Goal: Task Accomplishment & Management: Use online tool/utility

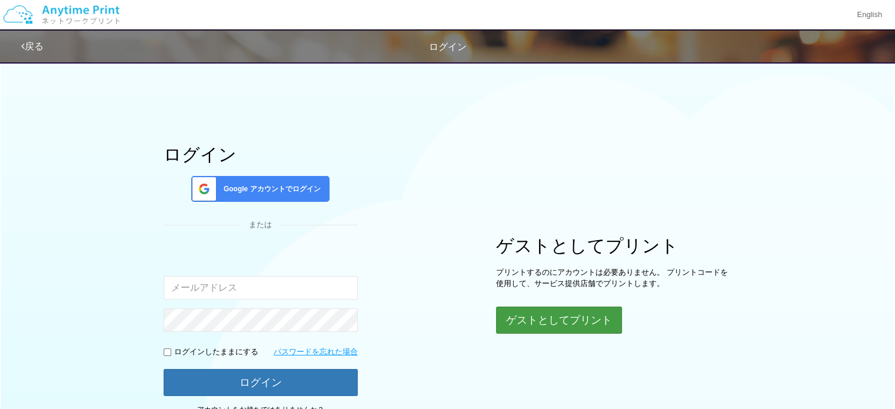
type input "[EMAIL_ADDRESS][DOMAIN_NAME]"
click at [563, 317] on button "ゲストとしてプリント" at bounding box center [558, 320] width 125 height 26
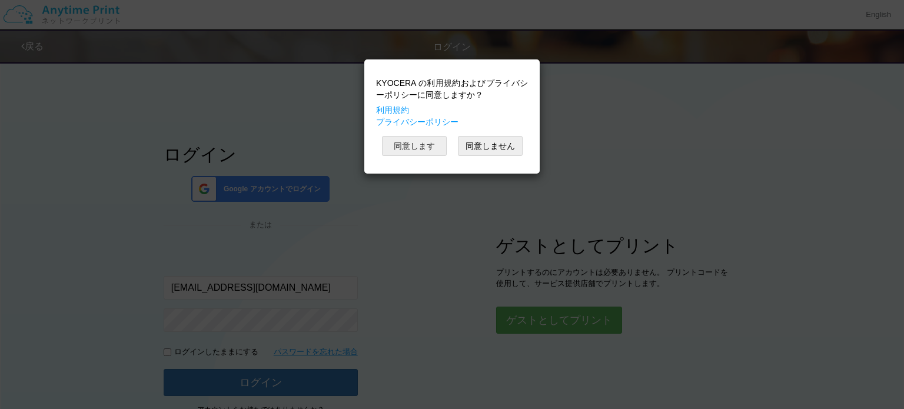
click at [422, 143] on button "同意します" at bounding box center [414, 146] width 65 height 20
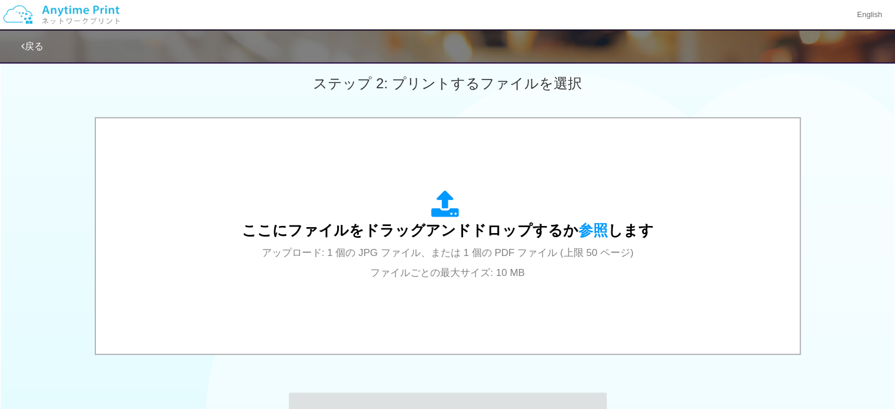
scroll to position [340, 0]
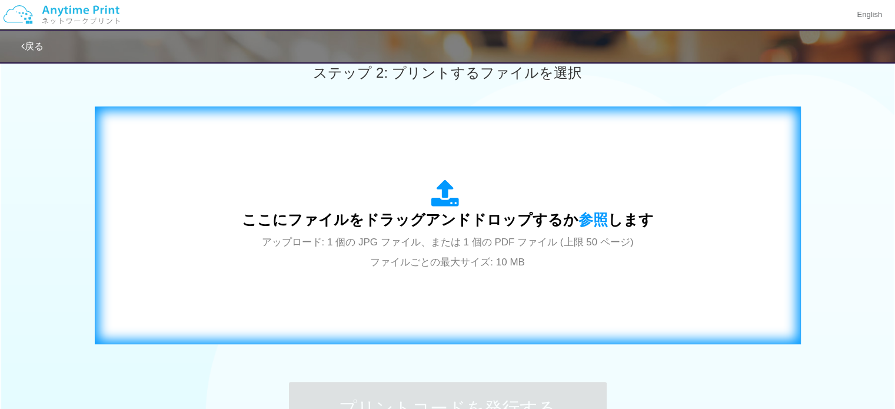
click at [444, 227] on span "ここにファイルをドラッグアンドドロップするか 参照 します" at bounding box center [448, 219] width 412 height 16
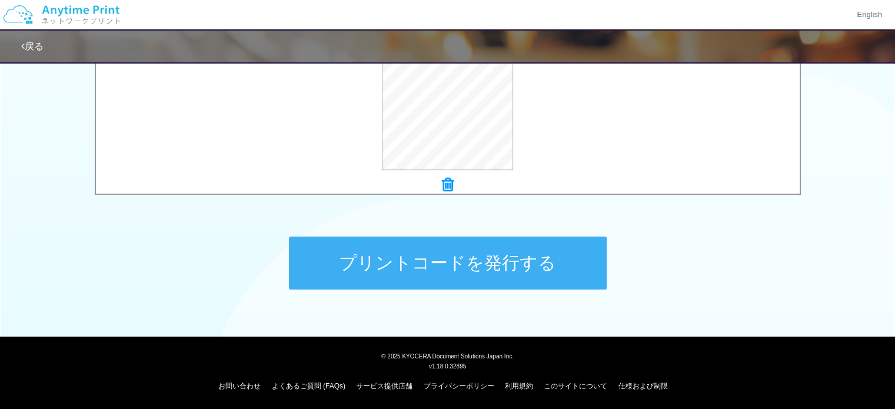
scroll to position [440, 0]
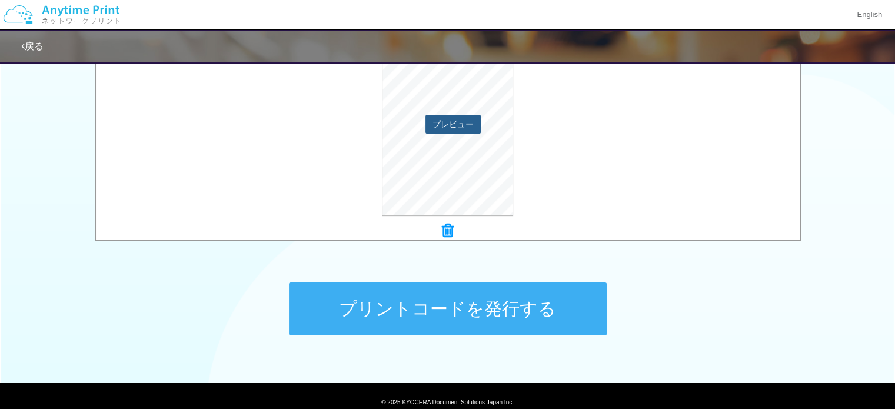
click at [458, 123] on button "プレビュー" at bounding box center [452, 124] width 55 height 19
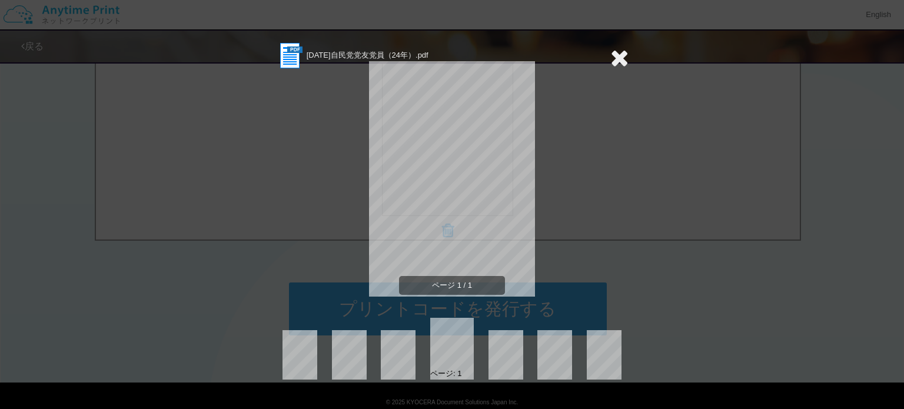
click at [623, 55] on icon at bounding box center [619, 58] width 18 height 24
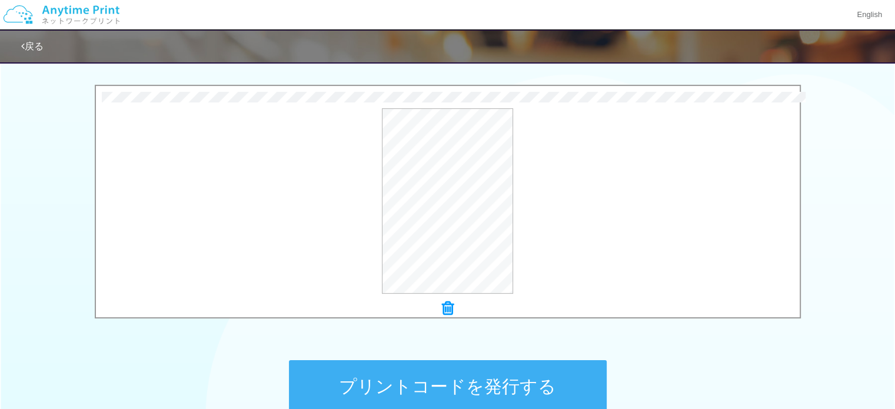
scroll to position [364, 0]
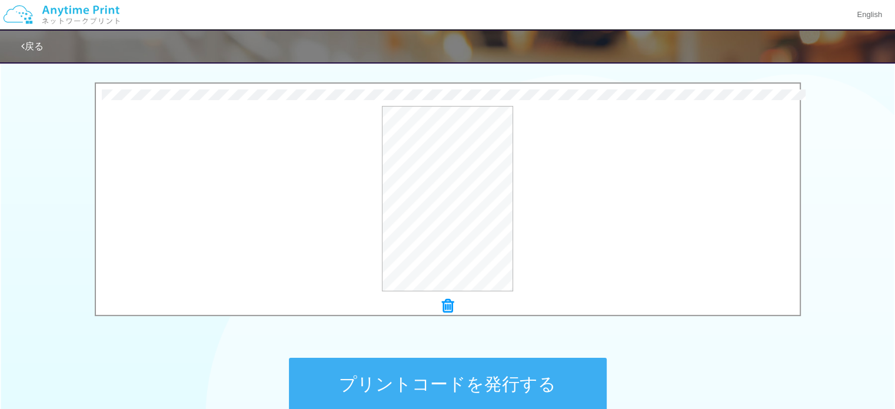
click at [467, 384] on button "プリントコードを発行する" at bounding box center [448, 384] width 318 height 53
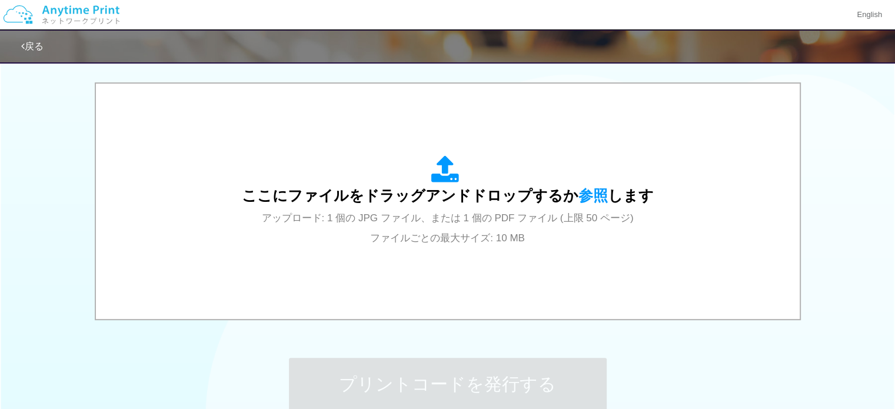
scroll to position [0, 0]
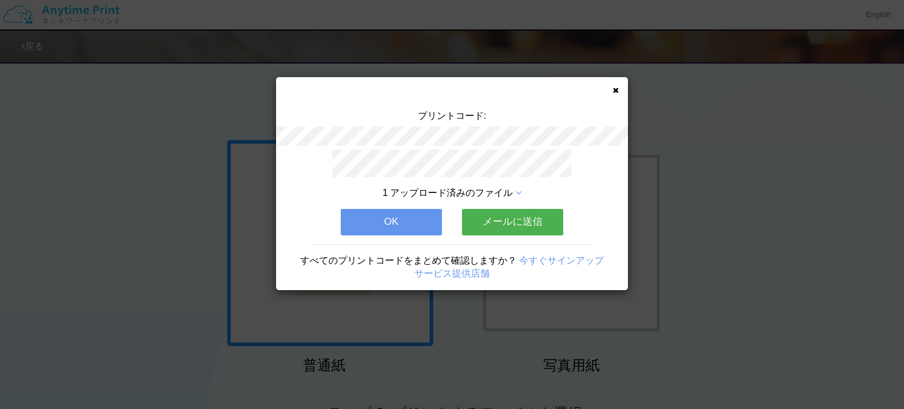
click at [616, 87] on icon at bounding box center [616, 91] width 6 height 8
